Goal: Book appointment/travel/reservation

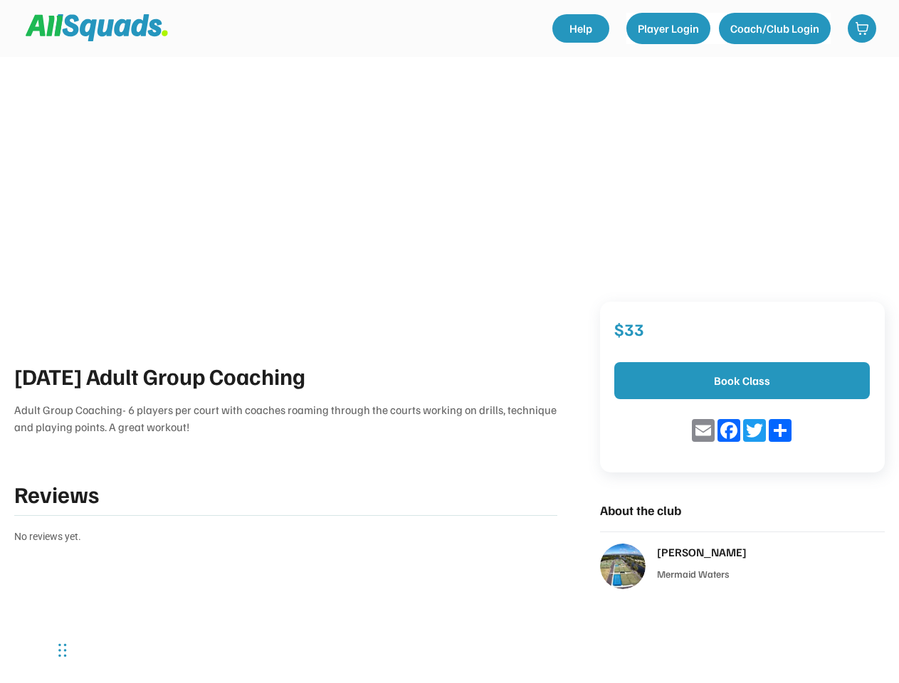
click at [449, 342] on div "[DATE] Adult Group Coaching Adult Group Coaching- 6 players per court with coac…" at bounding box center [449, 294] width 899 height 589
click at [449, 295] on div "[DATE] Adult Group Coaching Adult Group Coaching- 6 players per court with coac…" at bounding box center [449, 294] width 899 height 589
click at [449, 202] on div "[DATE] Adult Group Coaching Adult Group Coaching- 6 players per court with coac…" at bounding box center [449, 294] width 899 height 589
click at [449, 474] on div "[DATE] Adult Group Coaching Adult Group Coaching- 6 players per court with coac…" at bounding box center [285, 452] width 543 height 186
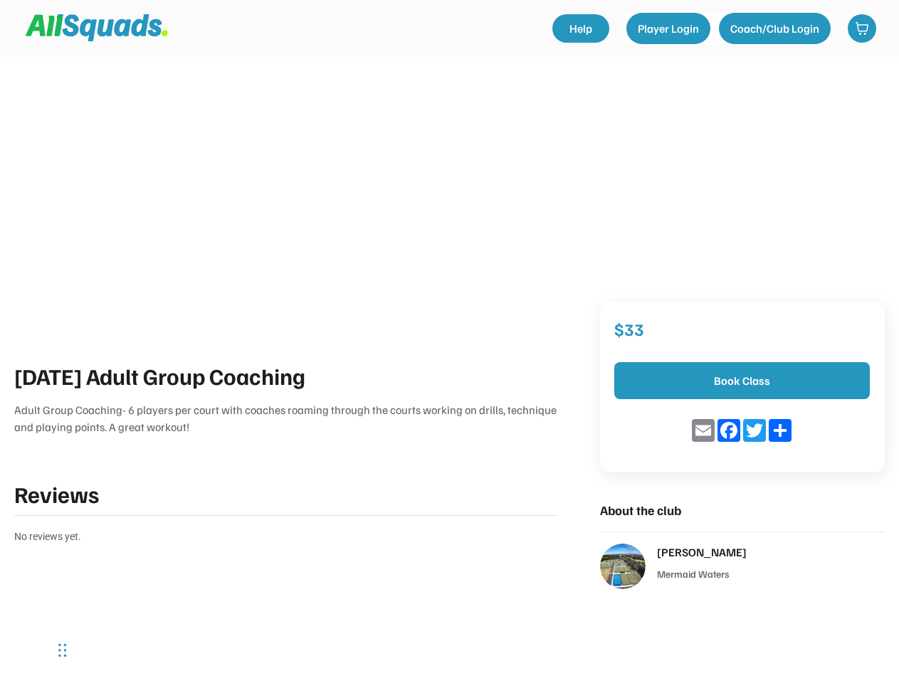
click at [285, 451] on div "[DATE] Adult Group Coaching Adult Group Coaching- 6 players per court with coac…" at bounding box center [285, 452] width 543 height 186
click at [285, 397] on div "[DATE] Adult Group Coaching Adult Group Coaching- 6 players per court with coac…" at bounding box center [285, 397] width 543 height 77
click at [285, 376] on div "[DATE] Adult Group Coaching" at bounding box center [285, 376] width 543 height 34
